Goal: Check status: Check status

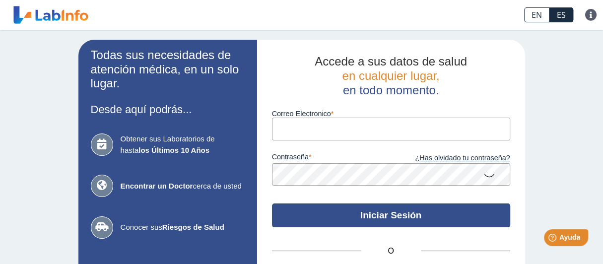
type input "[EMAIL_ADDRESS][DOMAIN_NAME]"
click at [387, 221] on button "Iniciar Sesión" at bounding box center [391, 216] width 238 height 24
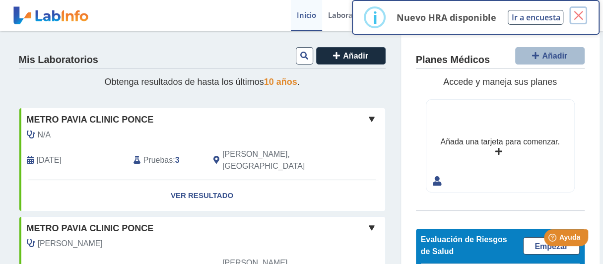
click at [576, 14] on button "×" at bounding box center [579, 15] width 18 height 18
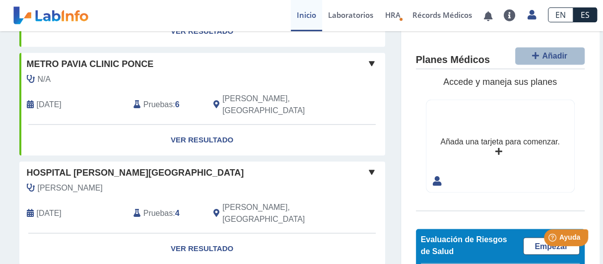
scroll to position [808, 0]
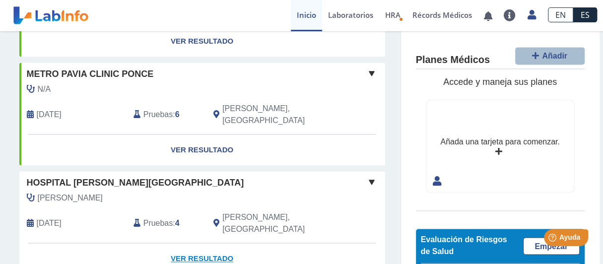
click at [205, 243] on link "Ver Resultado" at bounding box center [202, 258] width 366 height 31
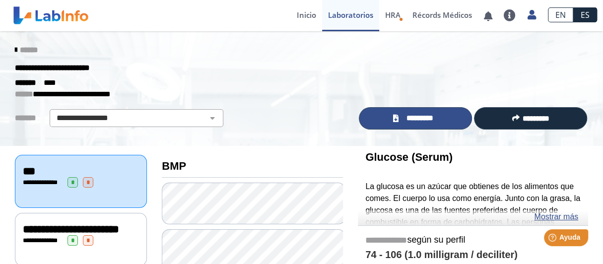
click at [434, 118] on span "*********" at bounding box center [420, 118] width 36 height 11
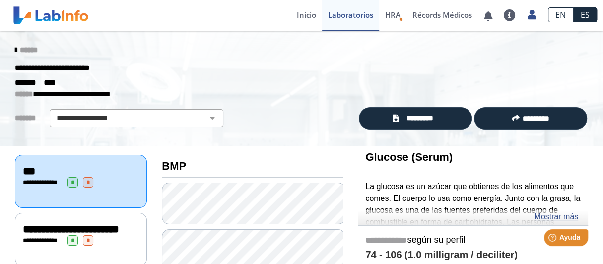
click at [7, 51] on div "******" at bounding box center [301, 50] width 589 height 18
click at [15, 51] on icon at bounding box center [16, 50] width 2 height 8
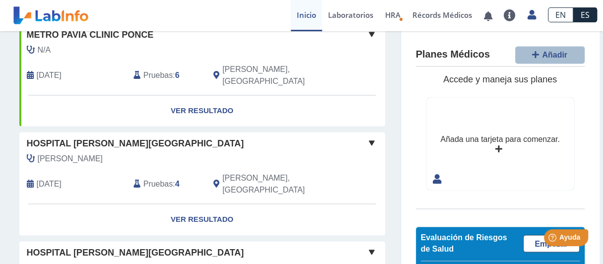
scroll to position [864, 0]
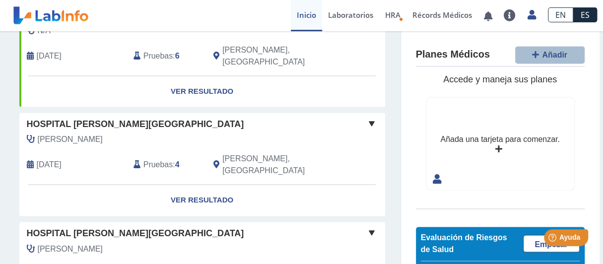
drag, startPoint x: 598, startPoint y: 49, endPoint x: 61, endPoint y: 6, distance: 539.6
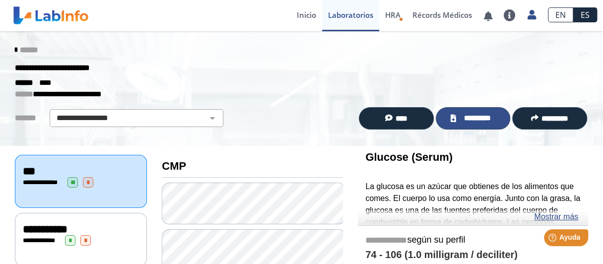
click at [473, 119] on span "*********" at bounding box center [477, 118] width 36 height 11
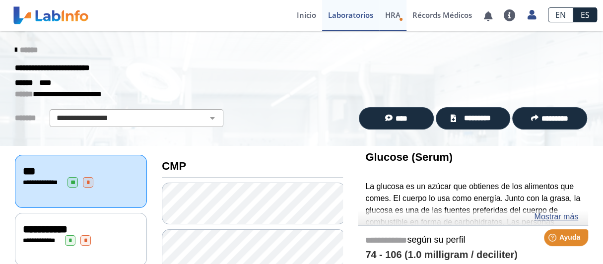
click at [395, 15] on span "HRA" at bounding box center [392, 15] width 15 height 10
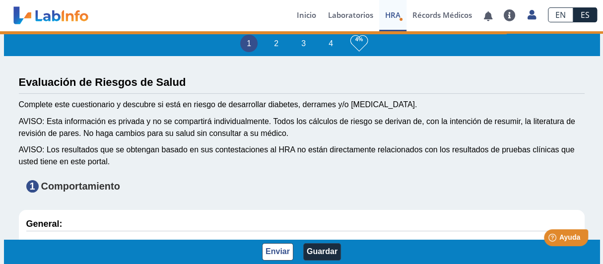
type input "[PERSON_NAME]"
type input "[DATE]"
select select
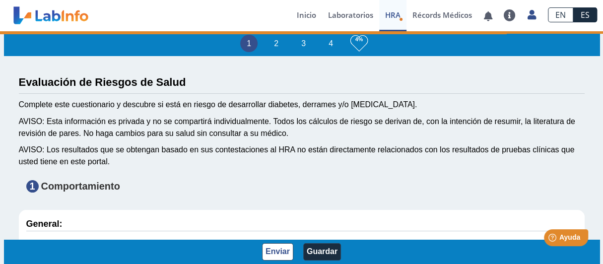
select select
